Goal: Find specific page/section: Find specific page/section

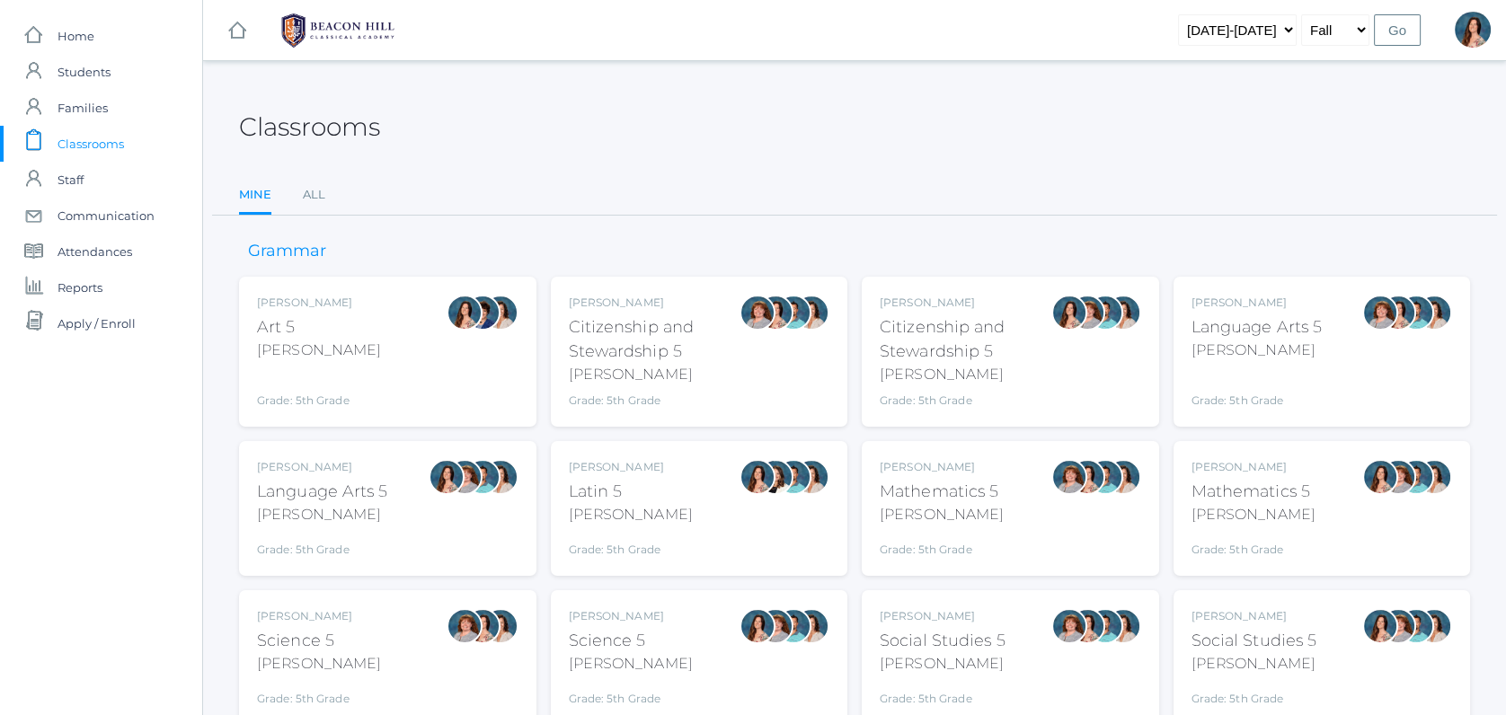
click at [338, 490] on div "Language Arts 5" at bounding box center [322, 492] width 131 height 24
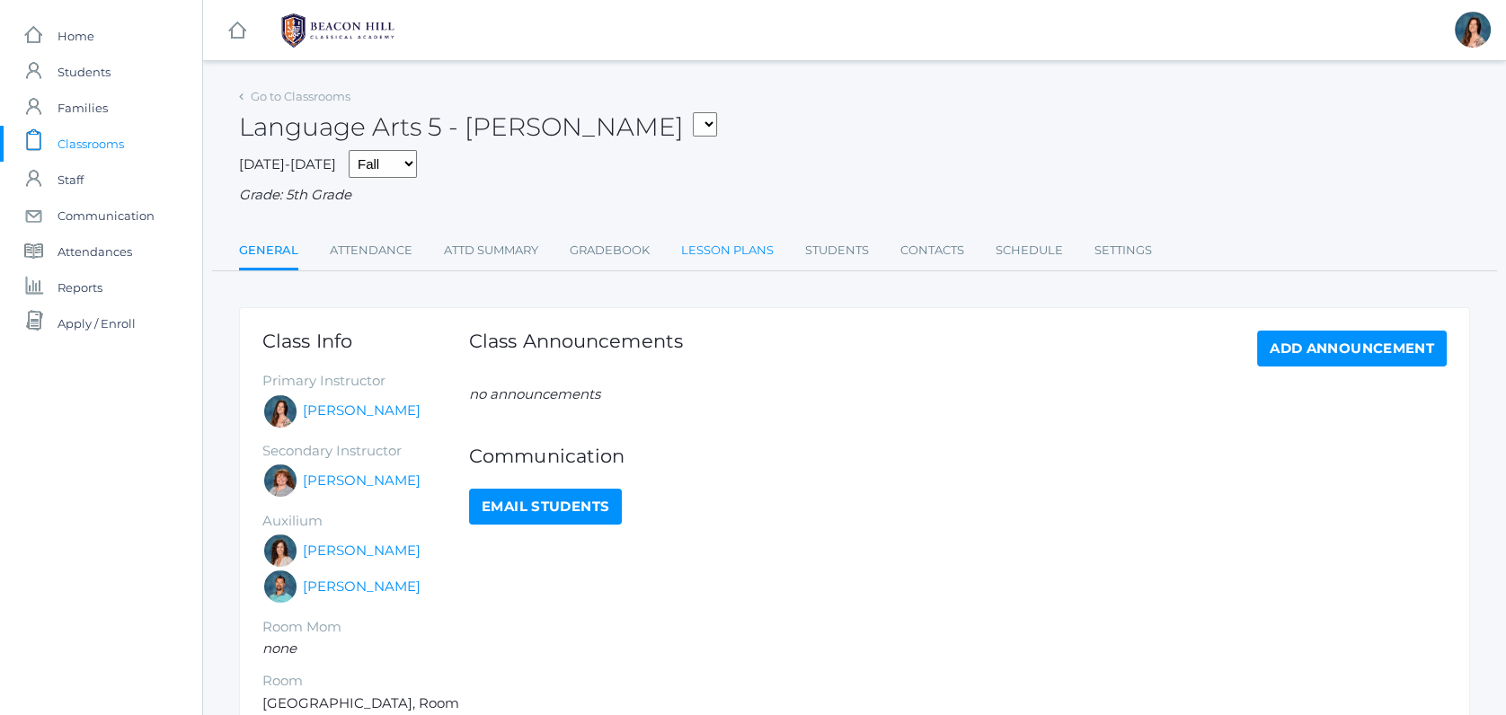
click at [711, 240] on link "Lesson Plans" at bounding box center [727, 251] width 93 height 36
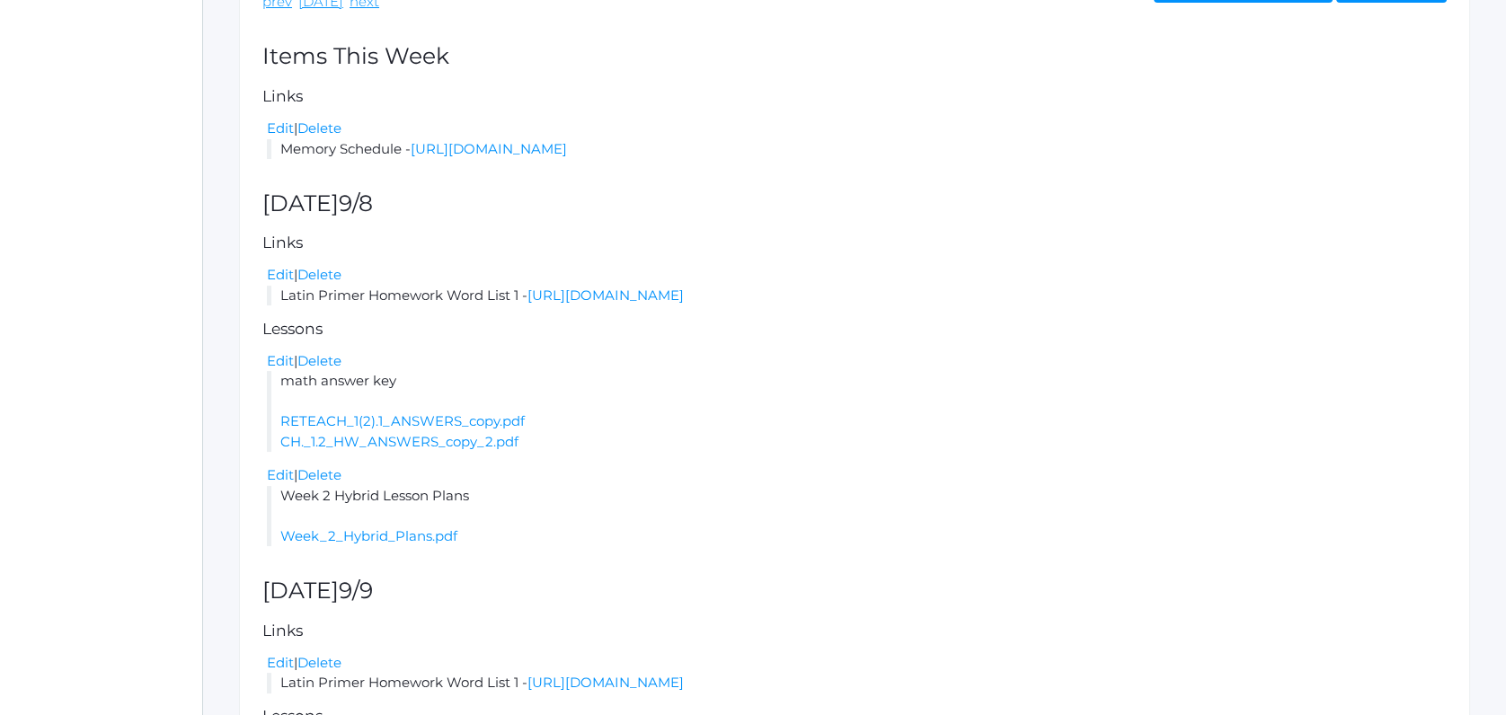
scroll to position [459, 0]
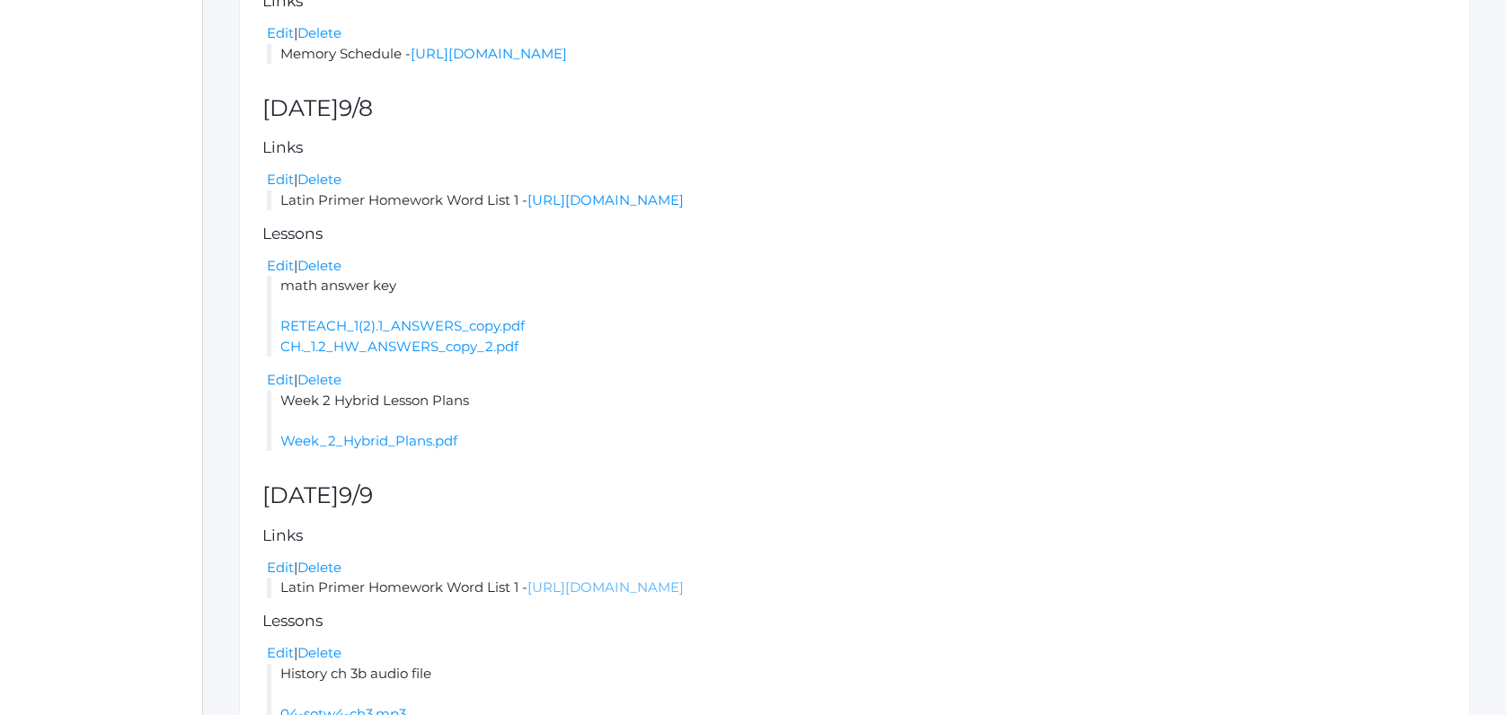
click at [622, 591] on link "https://drive.google.com/file/d/1LBRL6UTiZUmWtbnCQhumLXH0NJC3bk05/view?usp=shar…" at bounding box center [606, 587] width 156 height 17
